Goal: Find specific page/section: Find specific page/section

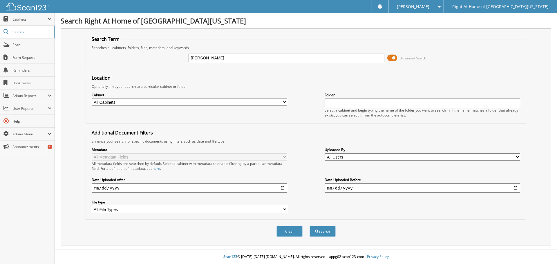
type input "[PERSON_NAME]"
click at [309, 226] on button "Search" at bounding box center [322, 231] width 26 height 11
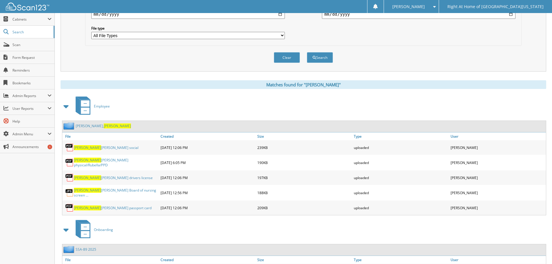
click at [104, 126] on span "[PERSON_NAME]" at bounding box center [117, 125] width 27 height 5
